Goal: Transaction & Acquisition: Subscribe to service/newsletter

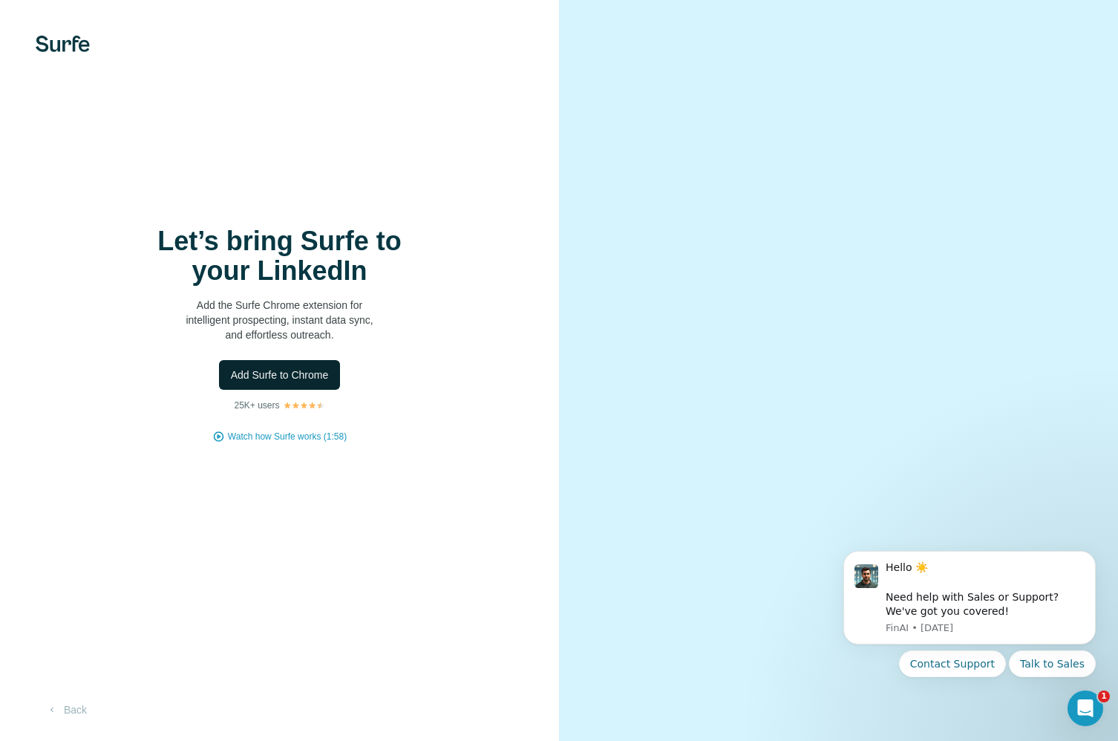
click at [268, 373] on span "Add Surfe to Chrome" at bounding box center [280, 374] width 98 height 15
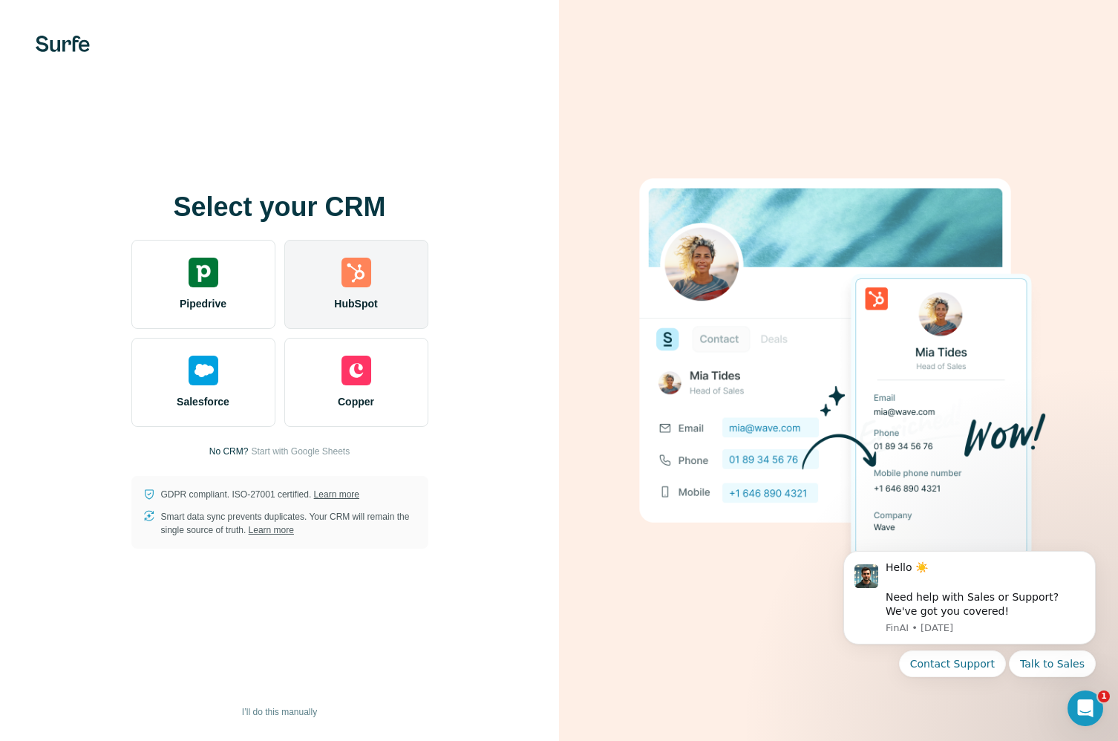
click at [366, 308] on span "HubSpot" at bounding box center [355, 303] width 43 height 15
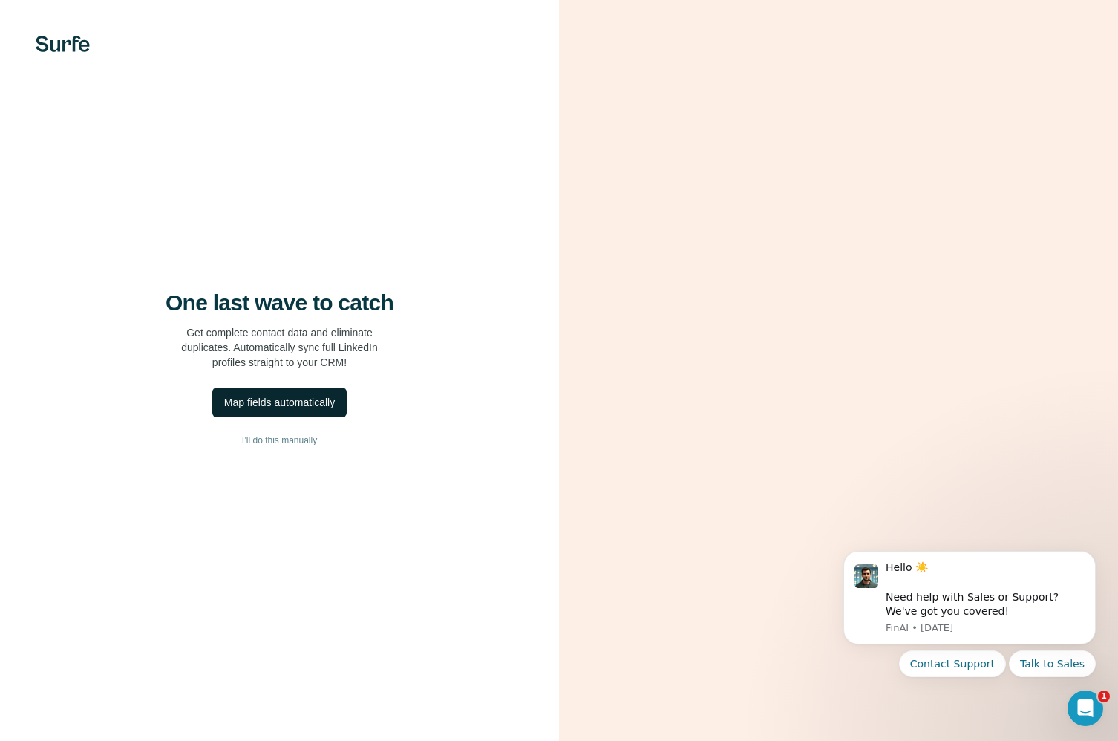
click at [240, 402] on div "Map fields automatically" at bounding box center [279, 402] width 111 height 15
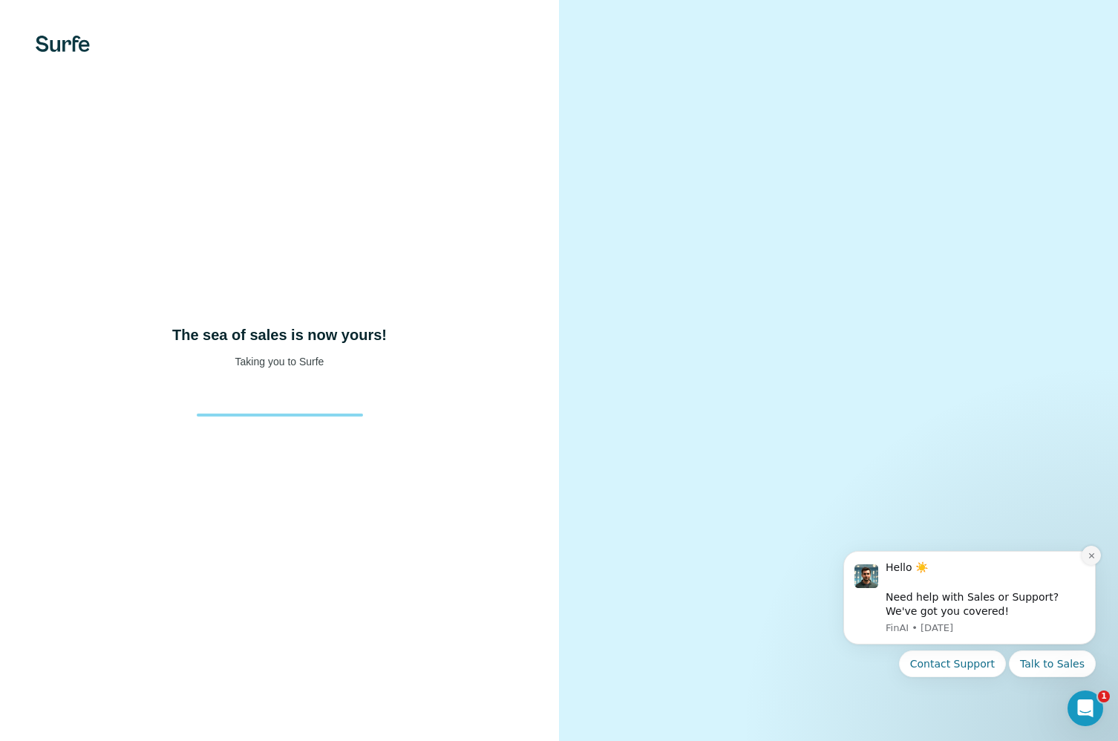
click at [1087, 551] on icon "Dismiss notification" at bounding box center [1091, 555] width 8 height 8
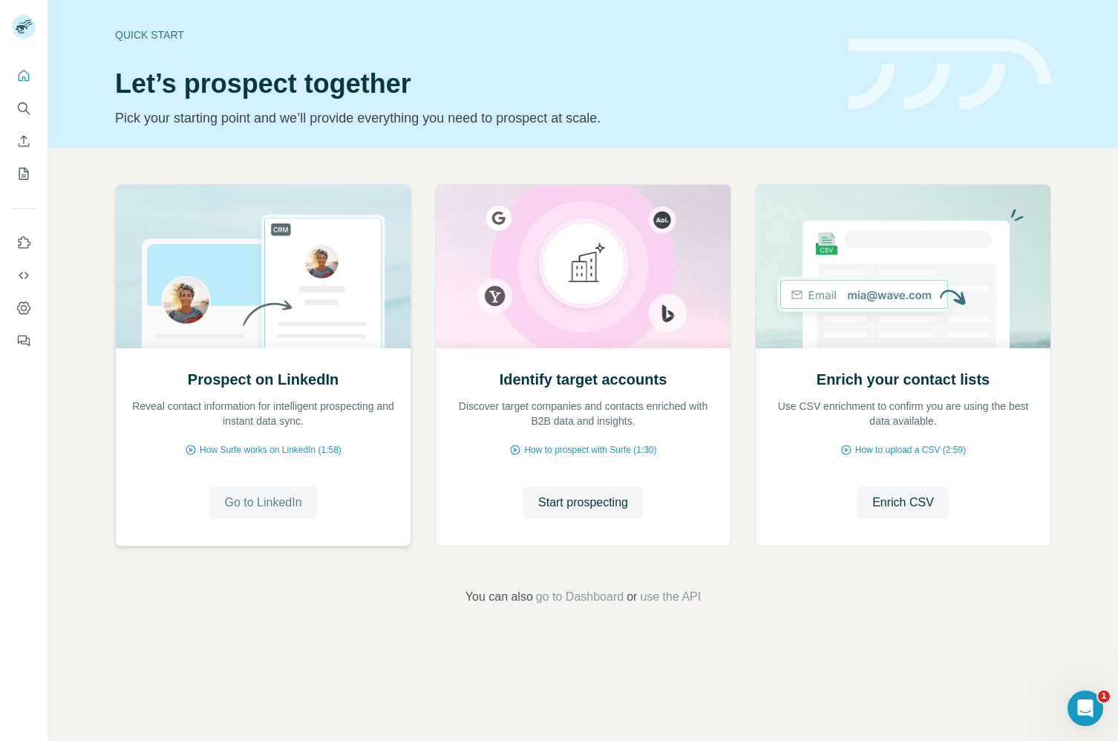
click at [250, 501] on span "Go to LinkedIn" at bounding box center [262, 503] width 77 height 18
